Goal: Task Accomplishment & Management: Use online tool/utility

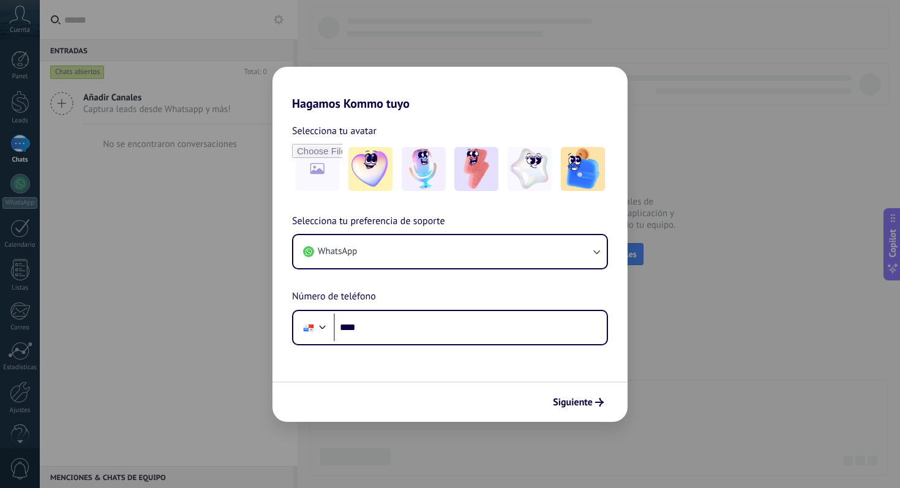
click at [803, 97] on div "Hagamos Kommo tuyo Selecciona tu avatar Selecciona tu preferencia de soporte Wh…" at bounding box center [450, 244] width 900 height 488
click at [574, 398] on span "Siguiente" at bounding box center [573, 402] width 40 height 9
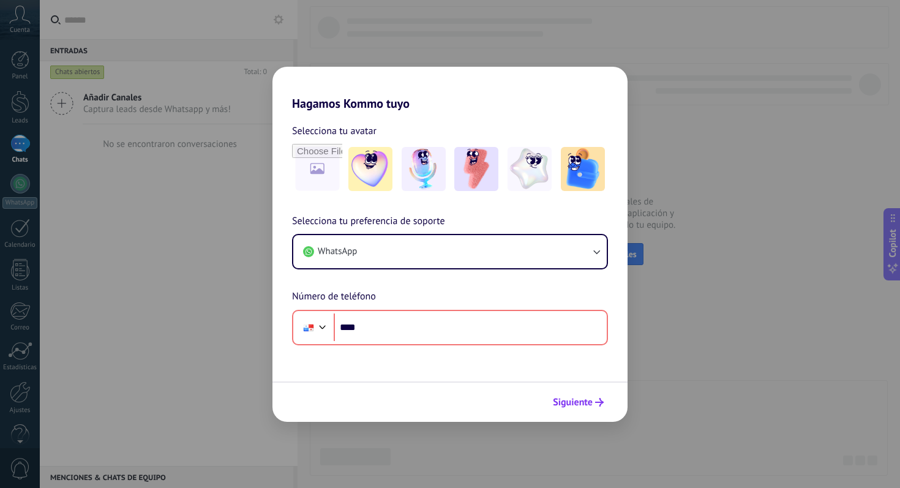
click at [574, 398] on span "Siguiente" at bounding box center [573, 402] width 40 height 9
click at [761, 397] on div "Hagamos Kommo tuyo Selecciona tu avatar Selecciona tu preferencia de soporte Wh…" at bounding box center [450, 244] width 900 height 488
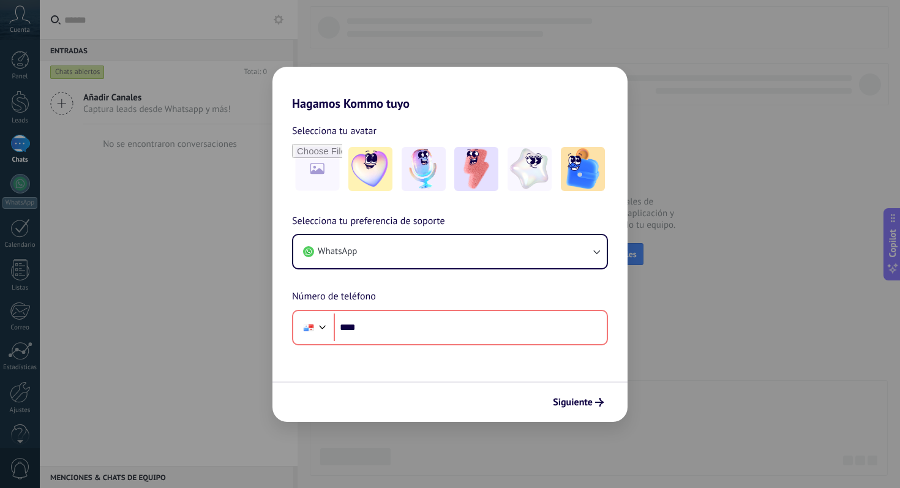
click at [761, 397] on div "Hagamos Kommo tuyo Selecciona tu avatar Selecciona tu preferencia de soporte Wh…" at bounding box center [450, 244] width 900 height 488
click at [566, 389] on div "Siguiente" at bounding box center [449, 401] width 355 height 40
click at [566, 398] on span "Siguiente" at bounding box center [573, 402] width 40 height 9
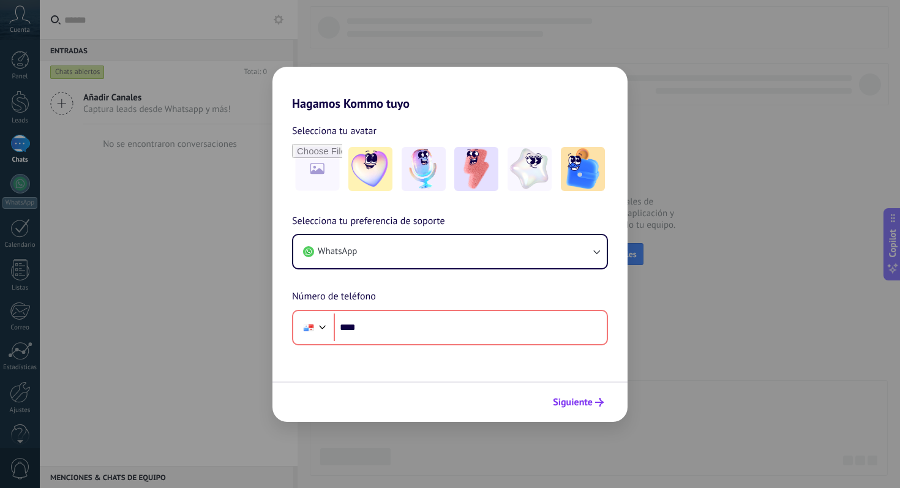
click at [566, 398] on span "Siguiente" at bounding box center [573, 402] width 40 height 9
click at [103, 91] on div "Hagamos Kommo tuyo Selecciona tu avatar Selecciona tu preferencia de soporte Wh…" at bounding box center [450, 244] width 900 height 488
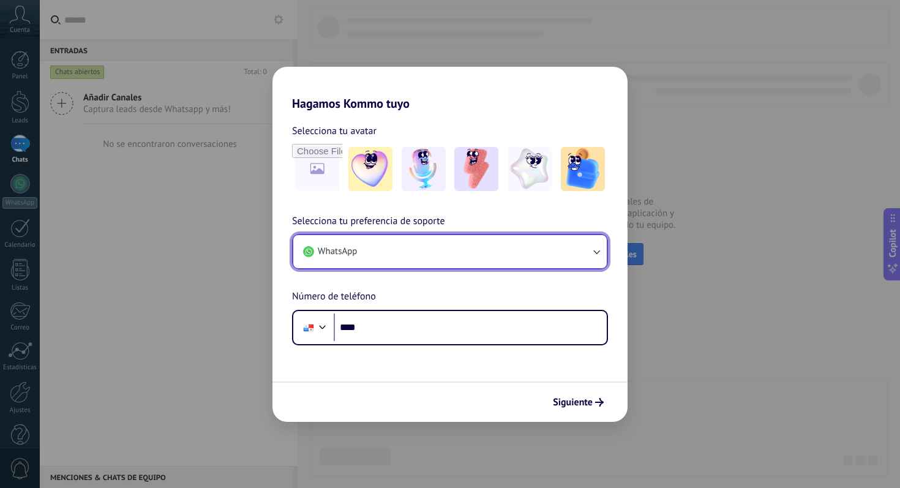
click at [340, 250] on span "WhatsApp" at bounding box center [337, 252] width 39 height 12
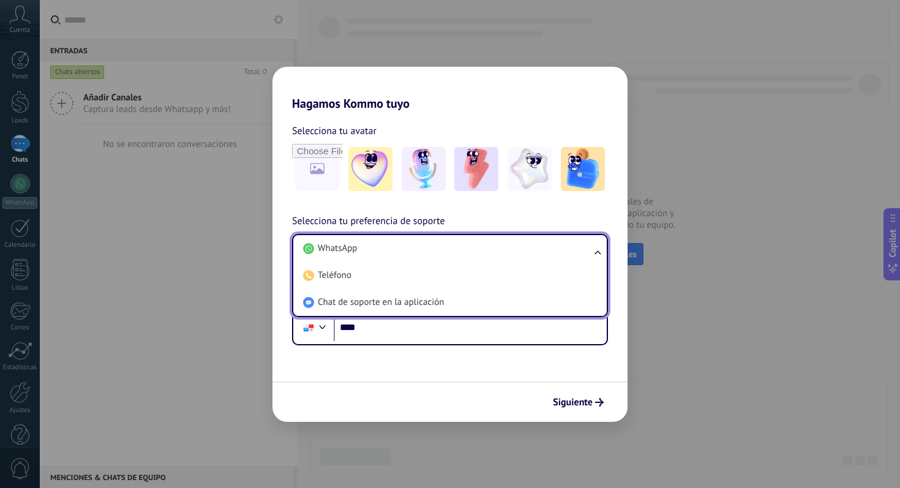
click at [223, 202] on div "Hagamos Kommo tuyo Selecciona tu avatar Selecciona tu preferencia de soporte Wh…" at bounding box center [450, 244] width 900 height 488
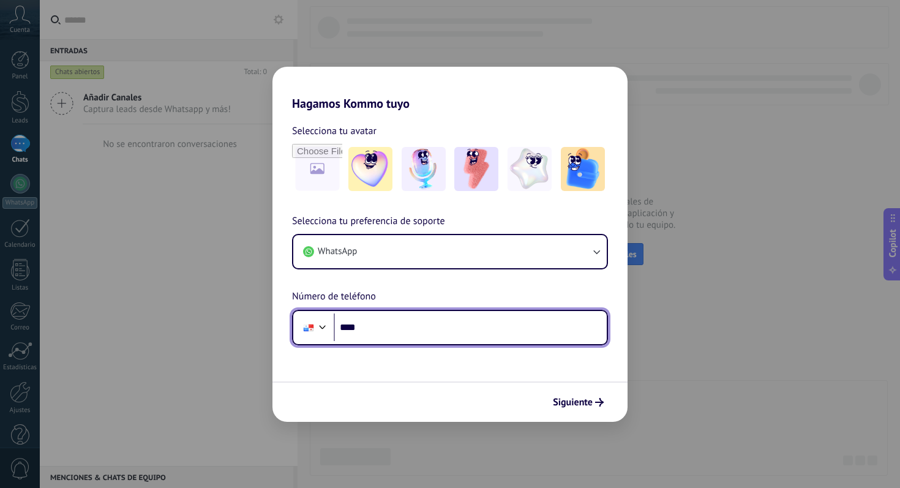
click at [413, 314] on input "****" at bounding box center [470, 327] width 273 height 28
paste input "**********"
type input "**"
type input "**********"
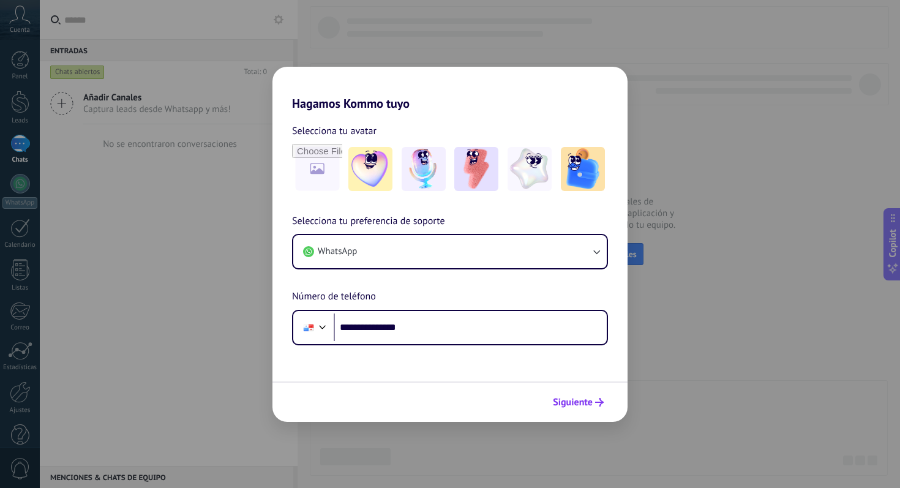
click at [582, 398] on span "Siguiente" at bounding box center [573, 402] width 40 height 9
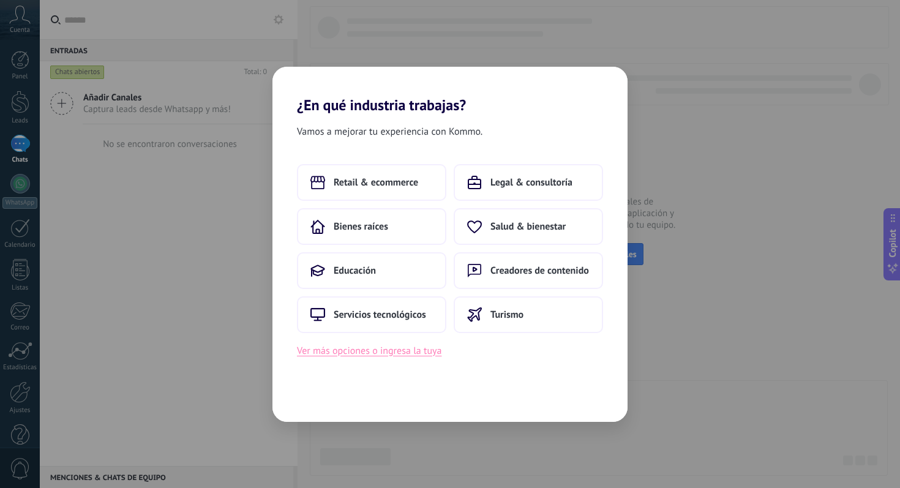
click at [382, 353] on button "Ver más opciones o ingresa la tuya" at bounding box center [369, 351] width 144 height 16
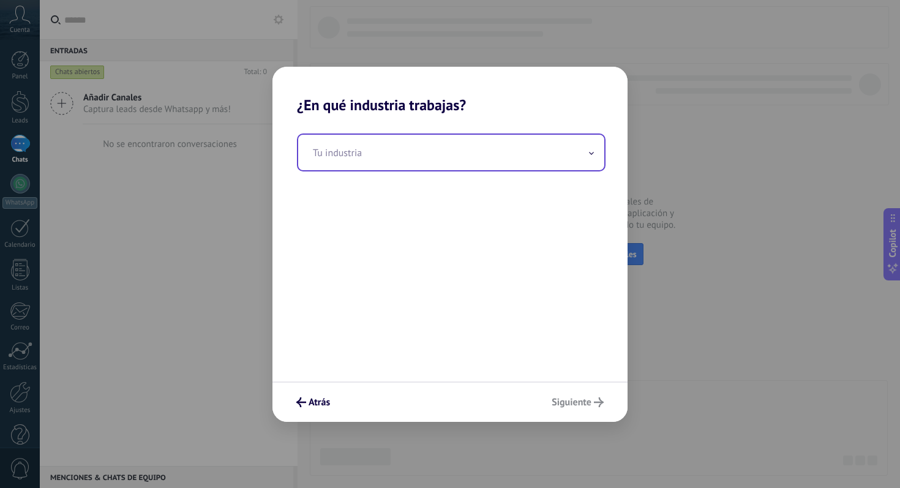
click at [401, 160] on input "text" at bounding box center [451, 153] width 306 height 36
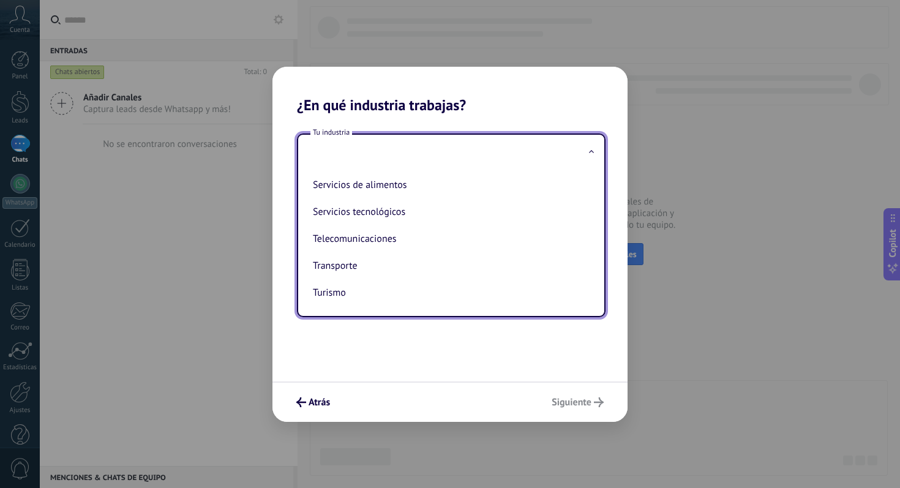
scroll to position [162, 0]
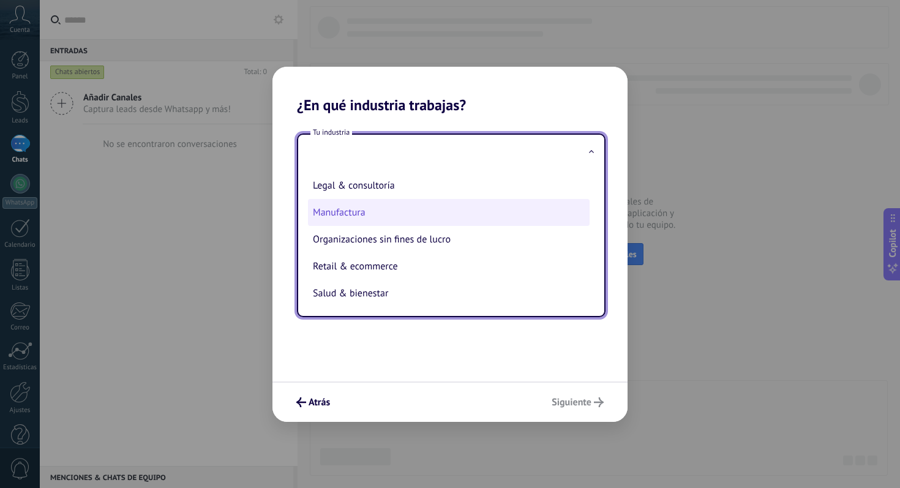
click at [396, 217] on li "Manufactura" at bounding box center [449, 212] width 282 height 27
type input "**********"
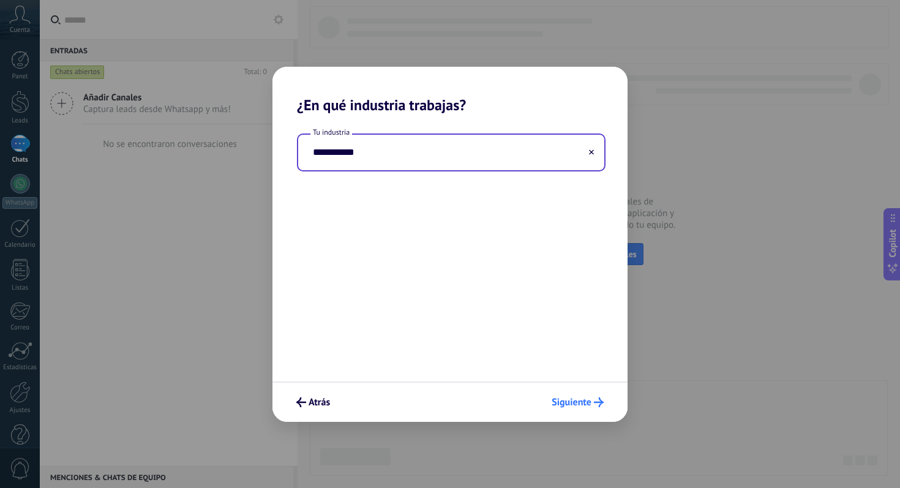
click at [582, 407] on span "Siguiente" at bounding box center [572, 402] width 40 height 9
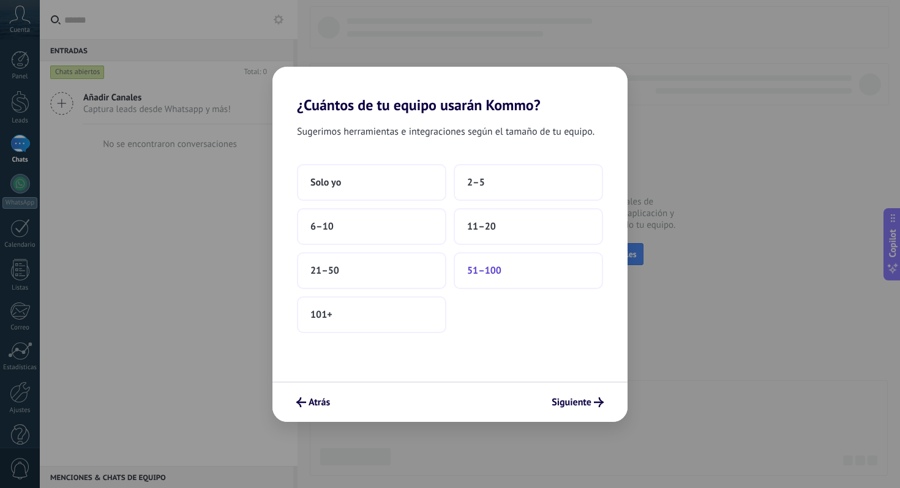
click at [511, 280] on button "51–100" at bounding box center [528, 270] width 149 height 37
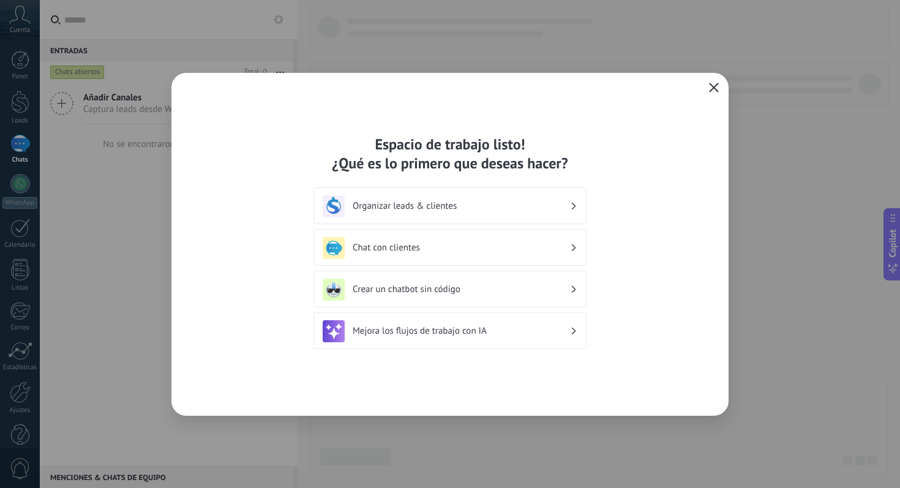
click at [718, 83] on use "button" at bounding box center [714, 87] width 9 height 9
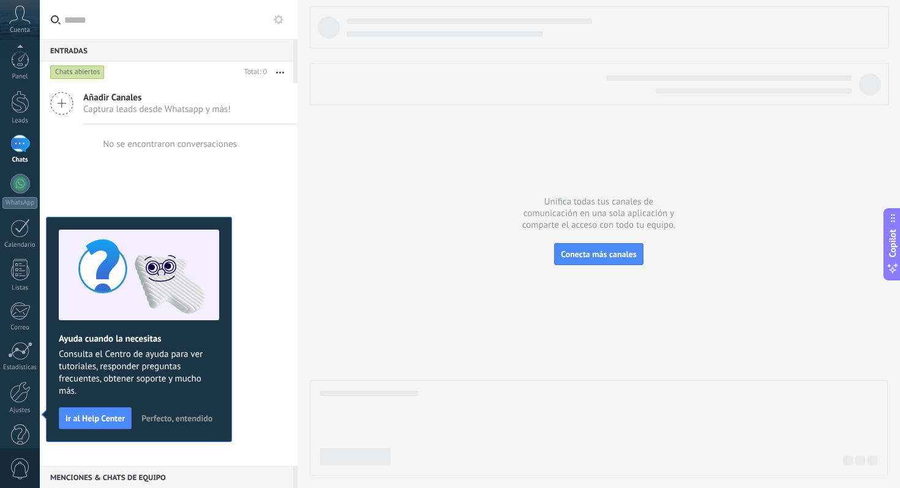
scroll to position [21, 0]
click at [28, 368] on div at bounding box center [20, 370] width 21 height 21
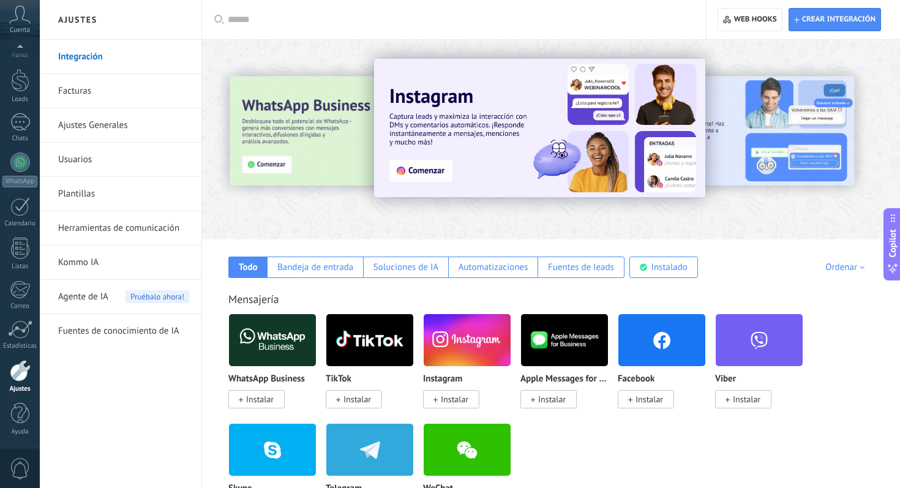
click at [124, 226] on link "Herramientas de comunicación" at bounding box center [123, 228] width 131 height 34
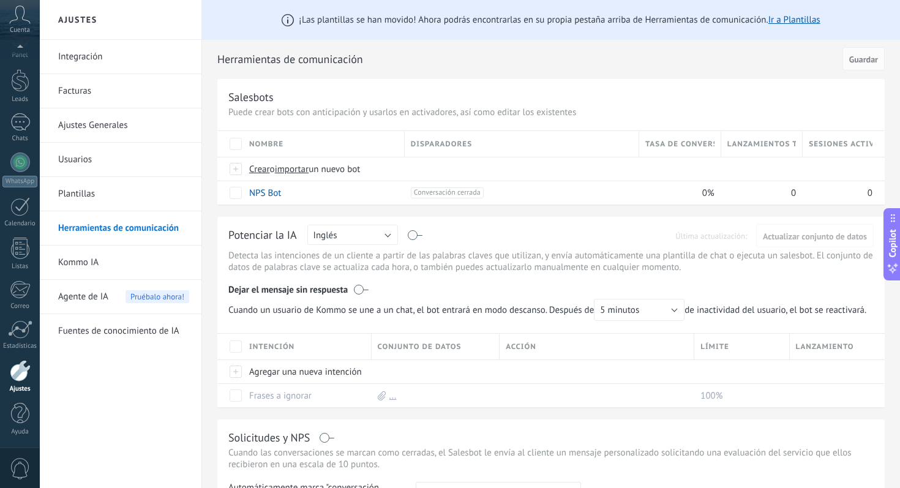
click at [133, 53] on link "Integración" at bounding box center [123, 57] width 131 height 34
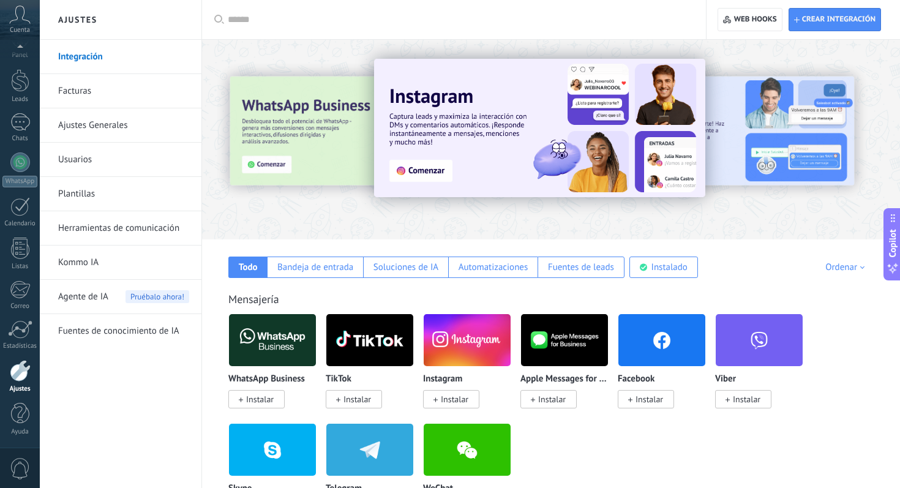
click at [448, 13] on input "text" at bounding box center [458, 19] width 461 height 13
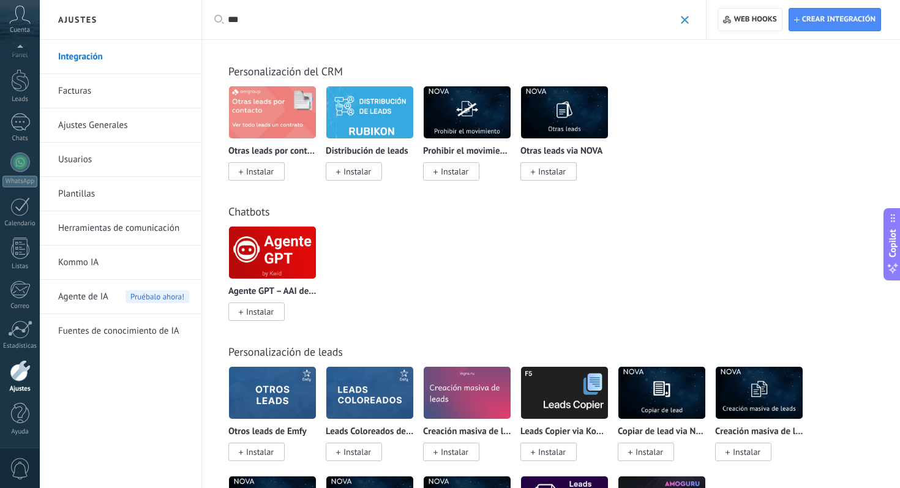
click at [448, 13] on input "***" at bounding box center [451, 19] width 447 height 13
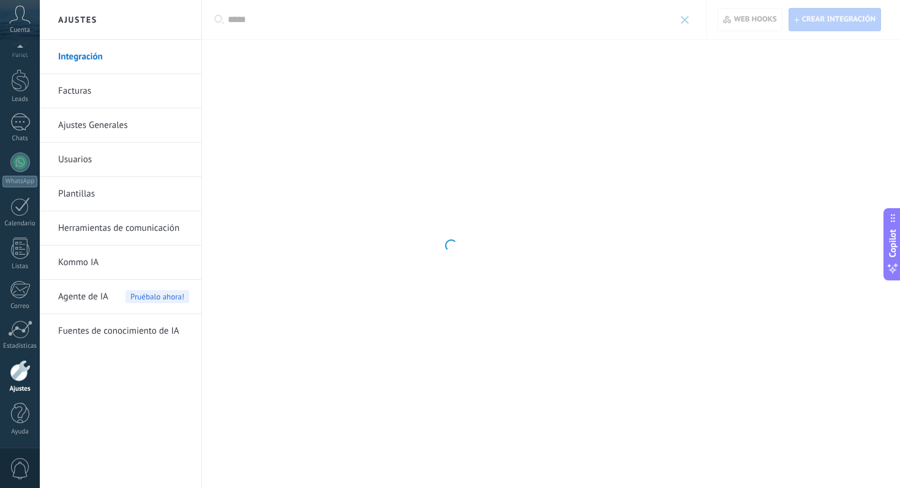
click at [387, 24] on div at bounding box center [450, 244] width 900 height 488
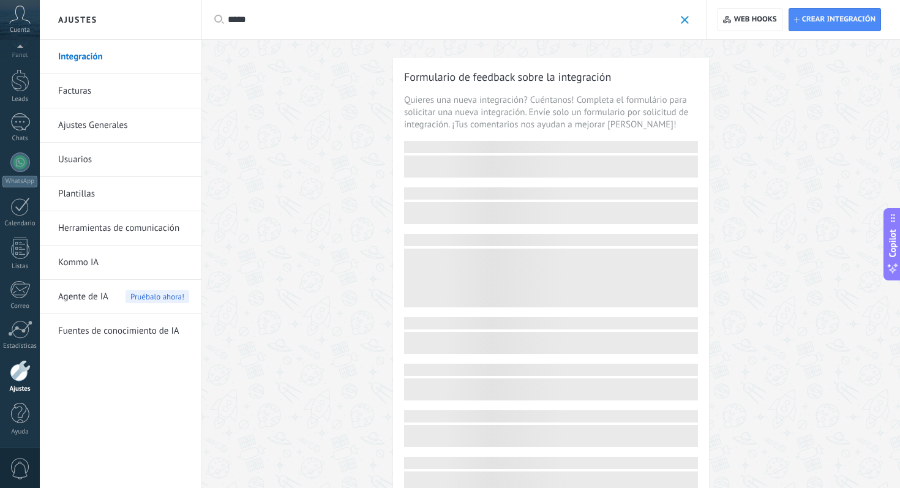
click at [387, 24] on input "*****" at bounding box center [451, 19] width 447 height 13
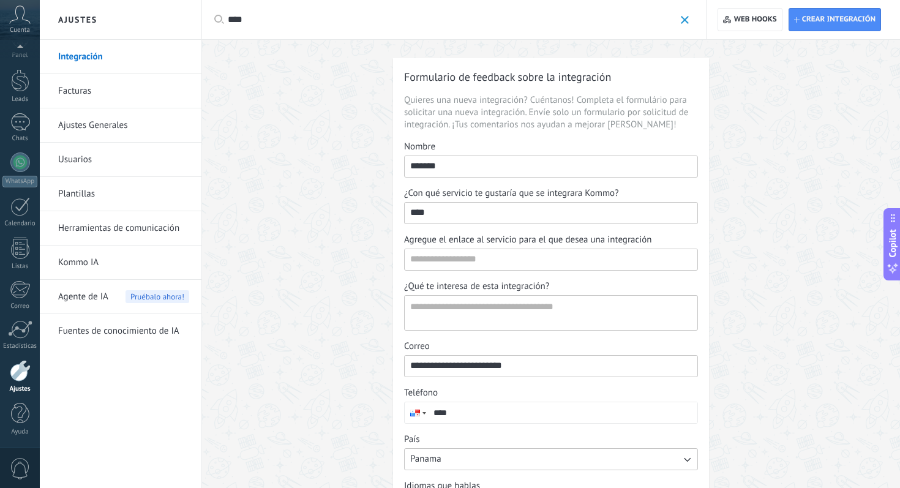
click at [387, 24] on input "****" at bounding box center [451, 19] width 447 height 13
type input "********"
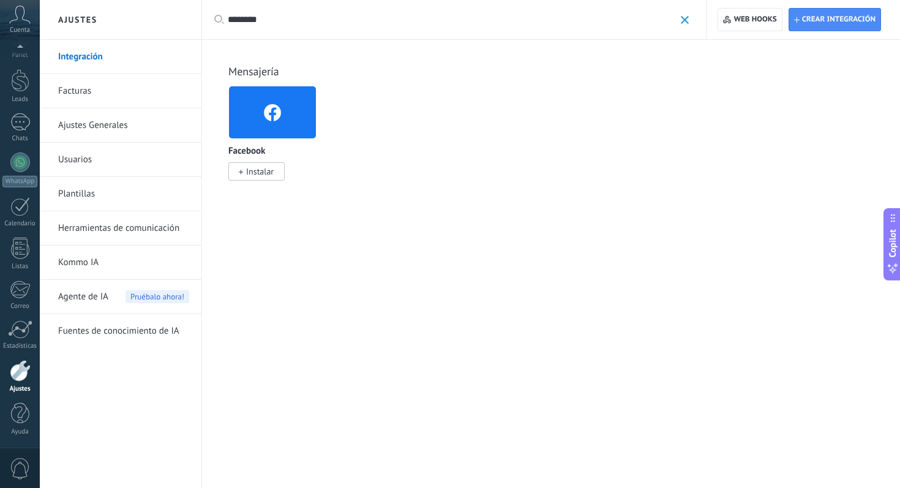
click at [681, 19] on span at bounding box center [685, 20] width 8 height 8
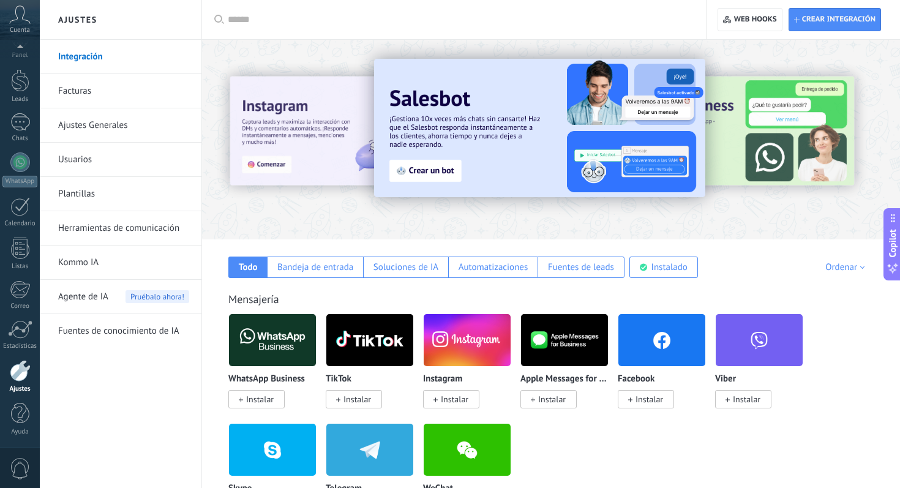
click at [651, 403] on span "Instalar" at bounding box center [649, 399] width 28 height 11
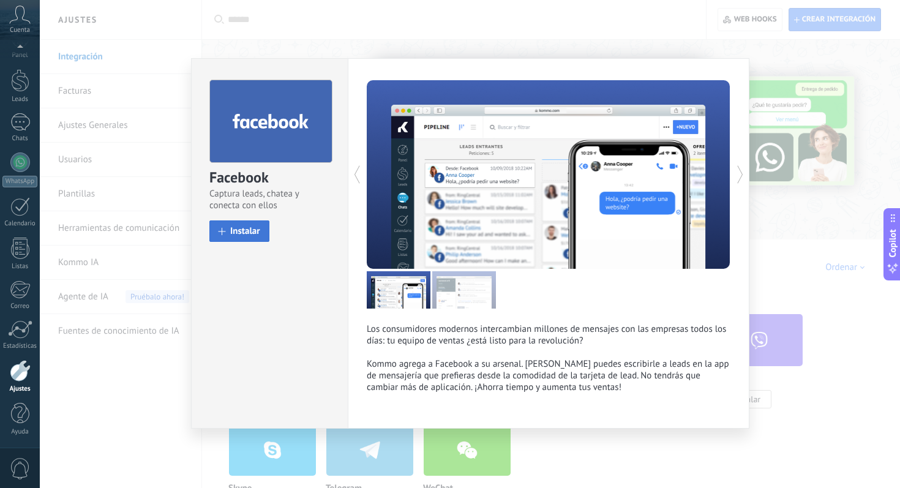
click at [256, 227] on span "Instalar" at bounding box center [245, 231] width 30 height 9
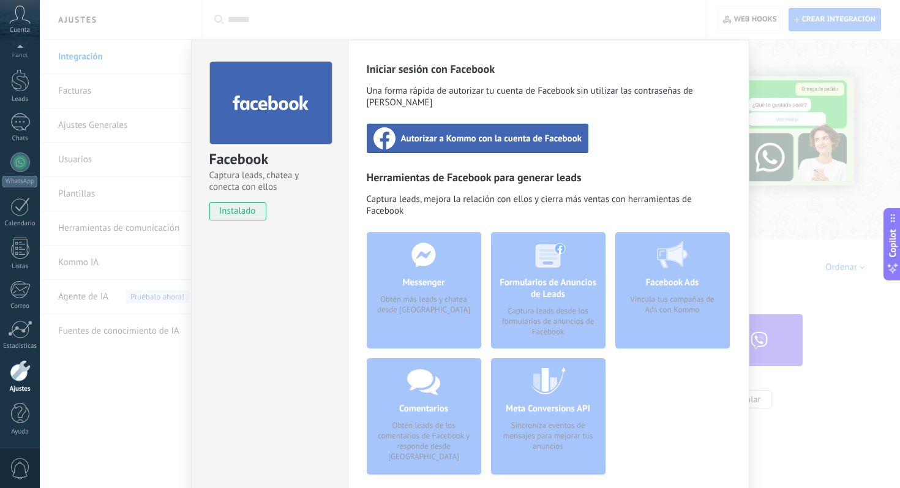
click at [483, 132] on span "Autorizar a Kommo con la cuenta de Facebook" at bounding box center [491, 138] width 181 height 12
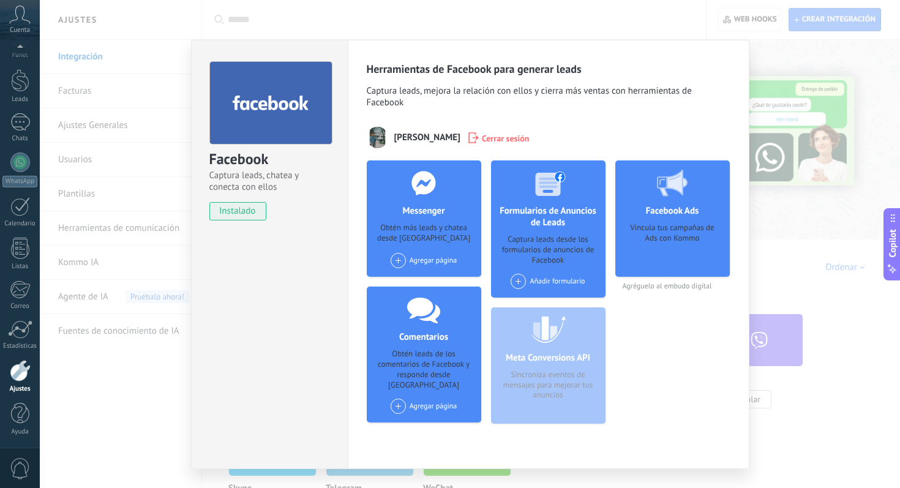
click at [454, 216] on div "Messenger Obtén más leads y chatea desde Kommo Agregar página" at bounding box center [424, 218] width 114 height 116
click at [394, 264] on span at bounding box center [398, 260] width 15 height 15
click at [414, 282] on div "SUNSAVE" at bounding box center [430, 283] width 82 height 27
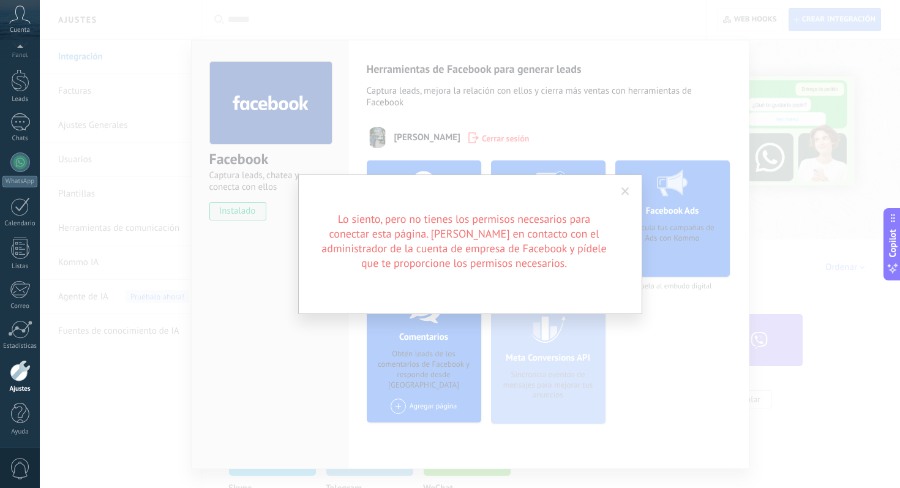
click at [633, 189] on span at bounding box center [625, 191] width 20 height 21
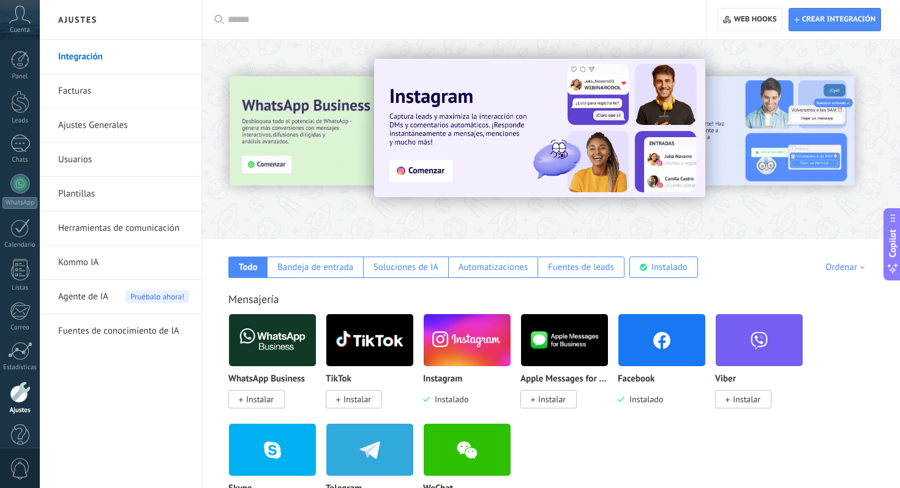
click at [665, 342] on img at bounding box center [661, 339] width 87 height 59
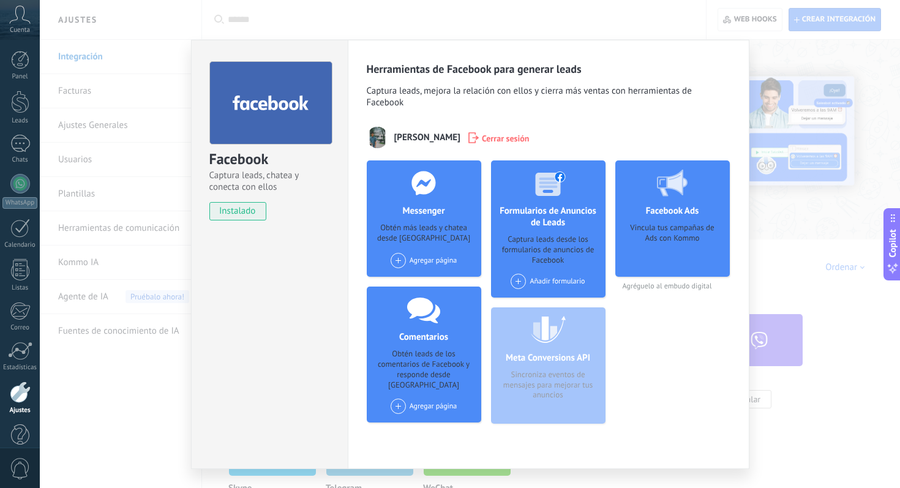
click at [397, 263] on span at bounding box center [398, 260] width 15 height 15
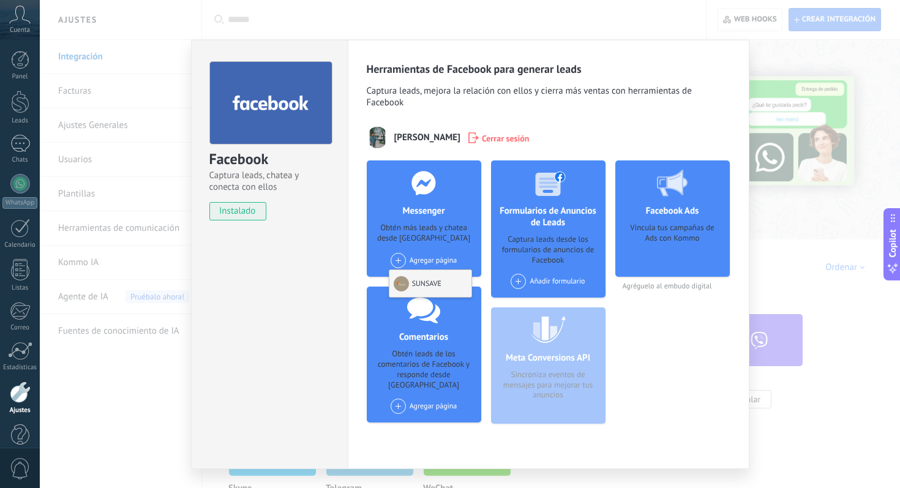
click at [413, 288] on div "SUNSAVE" at bounding box center [430, 283] width 82 height 27
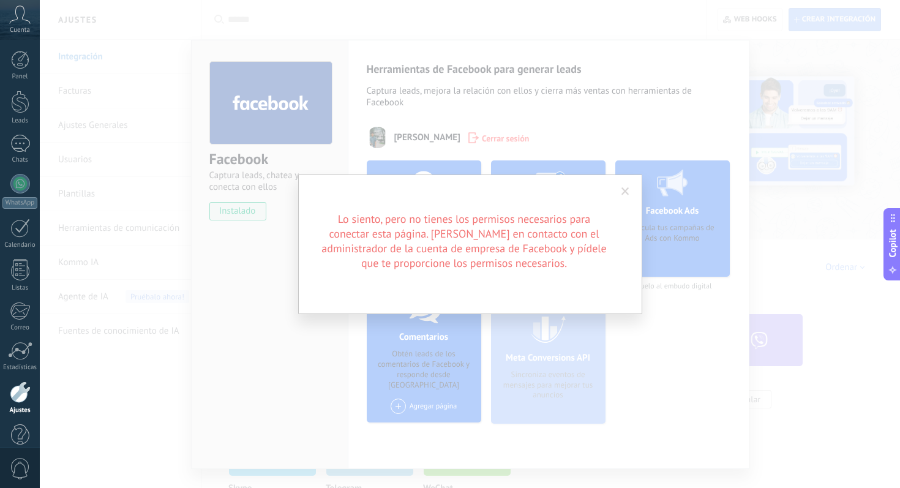
click at [627, 194] on span at bounding box center [625, 191] width 8 height 9
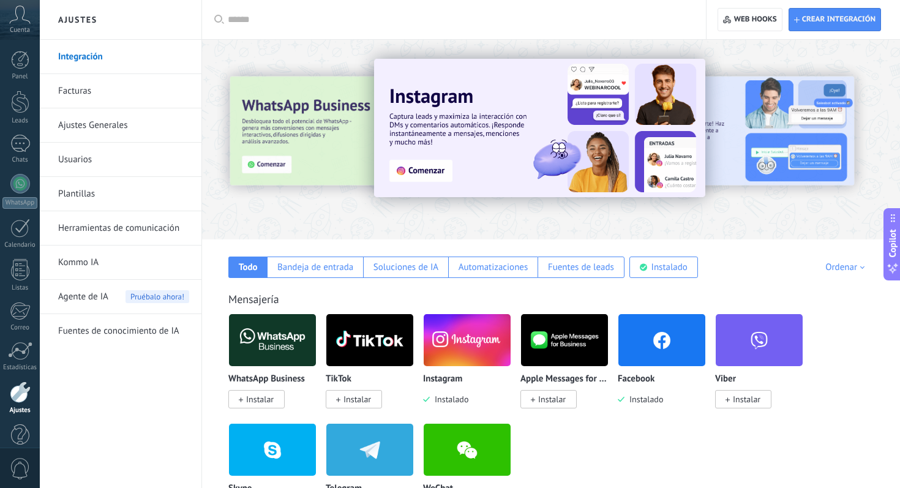
click at [650, 329] on img at bounding box center [661, 339] width 87 height 59
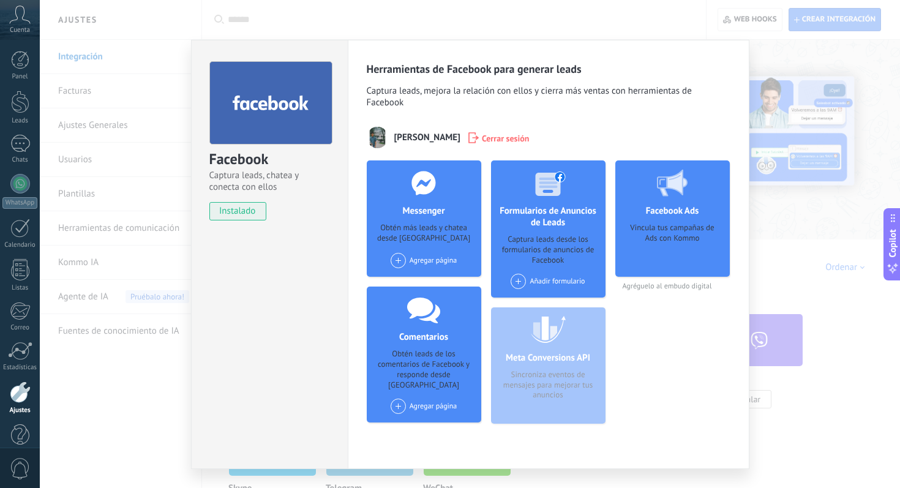
click at [396, 258] on span at bounding box center [398, 260] width 15 height 15
click at [417, 288] on div "SUNSAVE" at bounding box center [430, 283] width 82 height 27
click at [826, 161] on div "Facebook Captura leads, chatea y conecta con ellos instalado Desinstalar Herram…" at bounding box center [470, 244] width 860 height 488
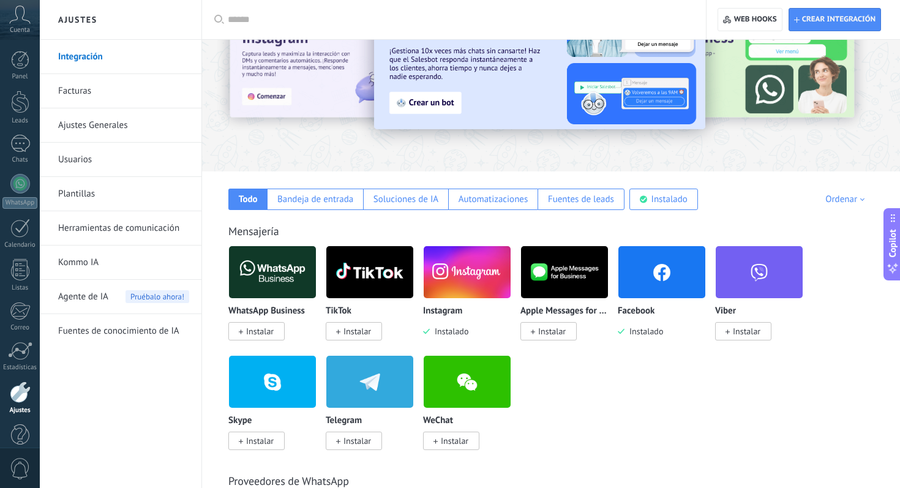
scroll to position [73, 0]
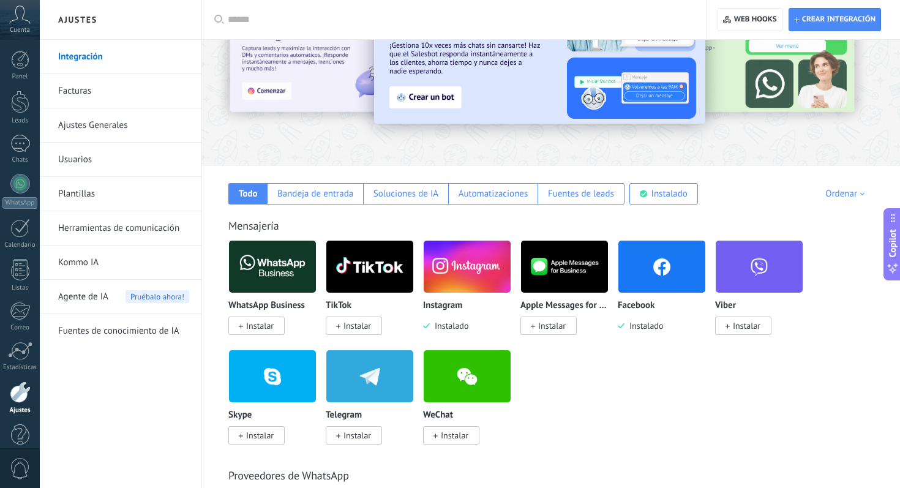
click at [652, 282] on img at bounding box center [661, 266] width 87 height 59
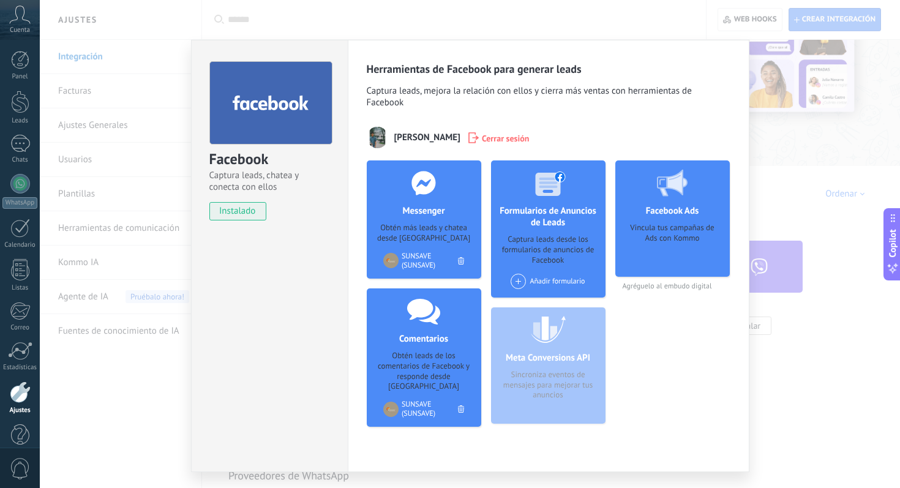
click at [750, 179] on div "Facebook Captura leads, chatea y conecta con ellos instalado Desinstalar Herram…" at bounding box center [470, 244] width 860 height 488
